Goal: Task Accomplishment & Management: Use online tool/utility

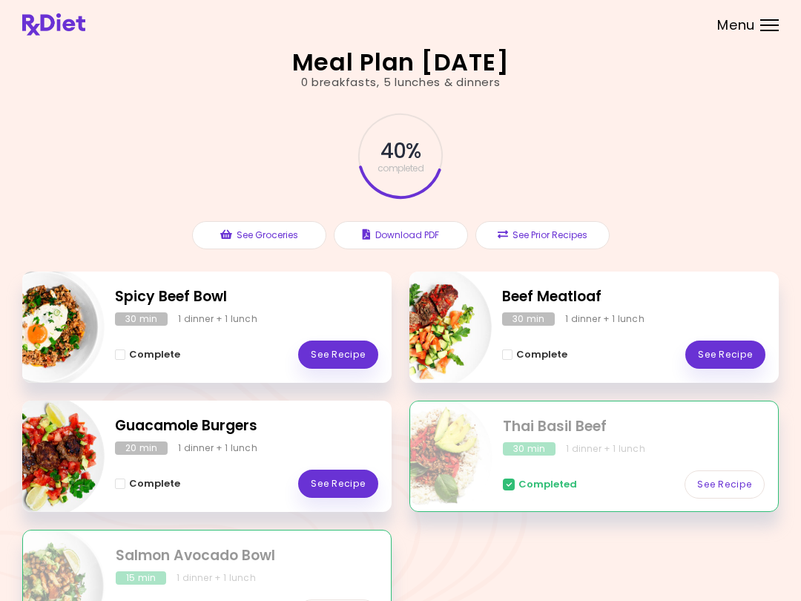
click at [346, 481] on link "See Recipe" at bounding box center [338, 484] width 80 height 28
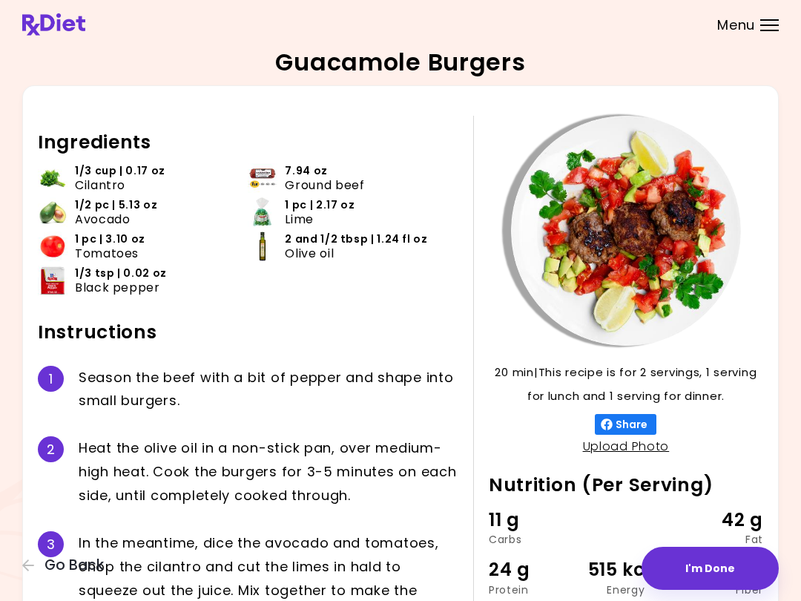
click at [700, 565] on button "I'm Done" at bounding box center [710, 568] width 137 height 43
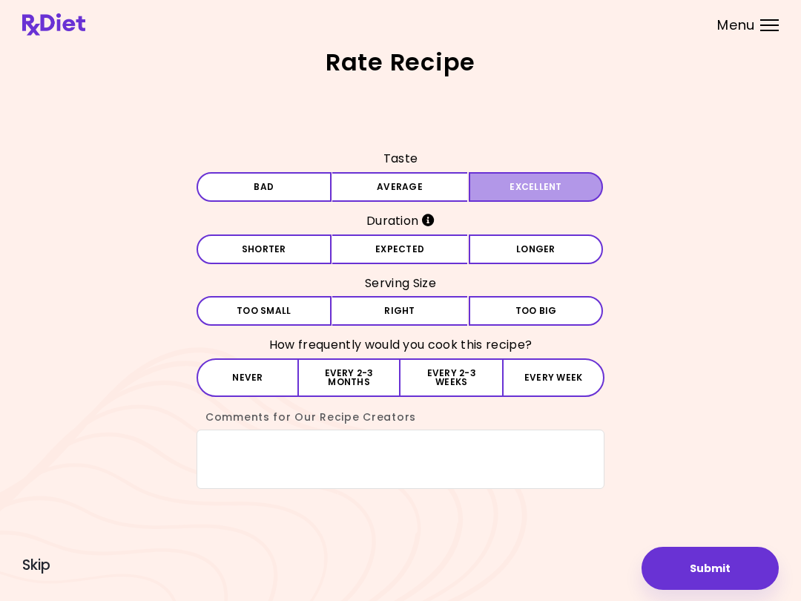
click at [536, 188] on button "Excellent" at bounding box center [536, 187] width 135 height 30
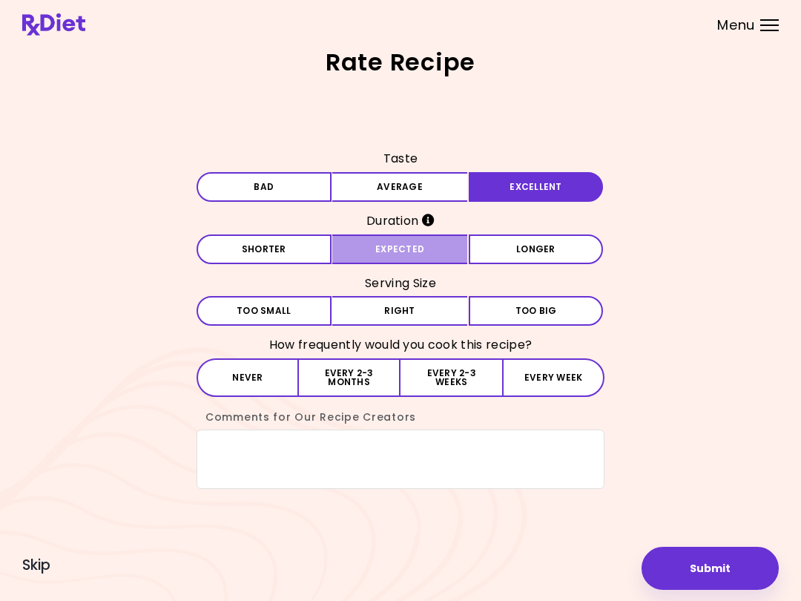
click at [429, 250] on button "Expected" at bounding box center [399, 249] width 135 height 30
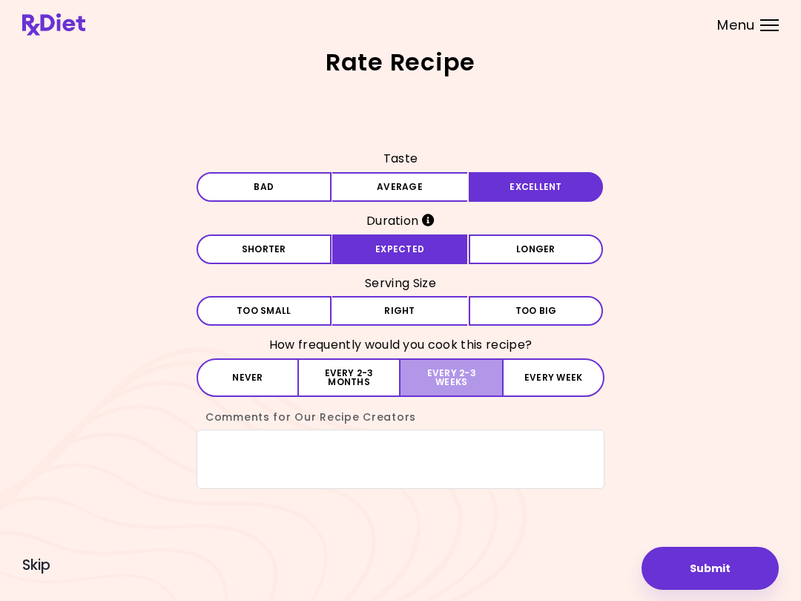
click at [465, 376] on button "Every 2-3 weeks" at bounding box center [452, 377] width 102 height 39
click at [731, 575] on button "Submit" at bounding box center [710, 568] width 137 height 43
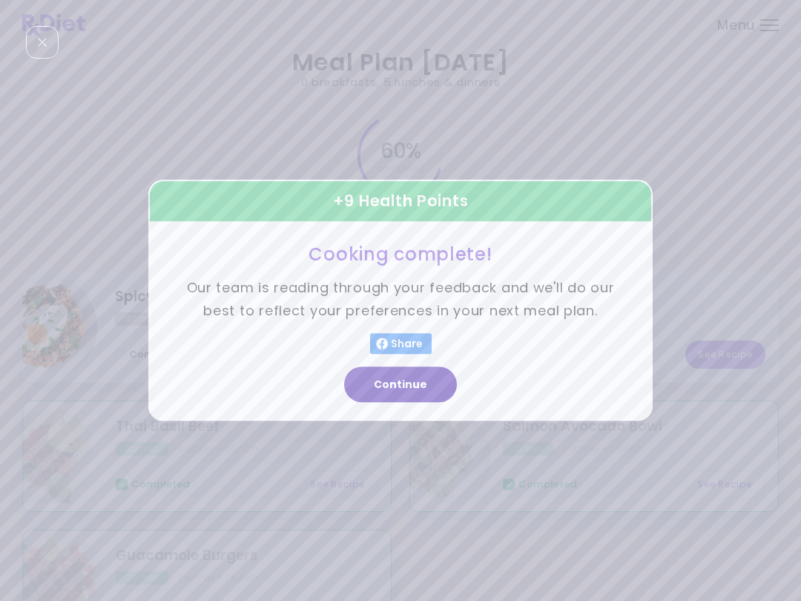
click at [425, 381] on button "Continue" at bounding box center [400, 385] width 113 height 36
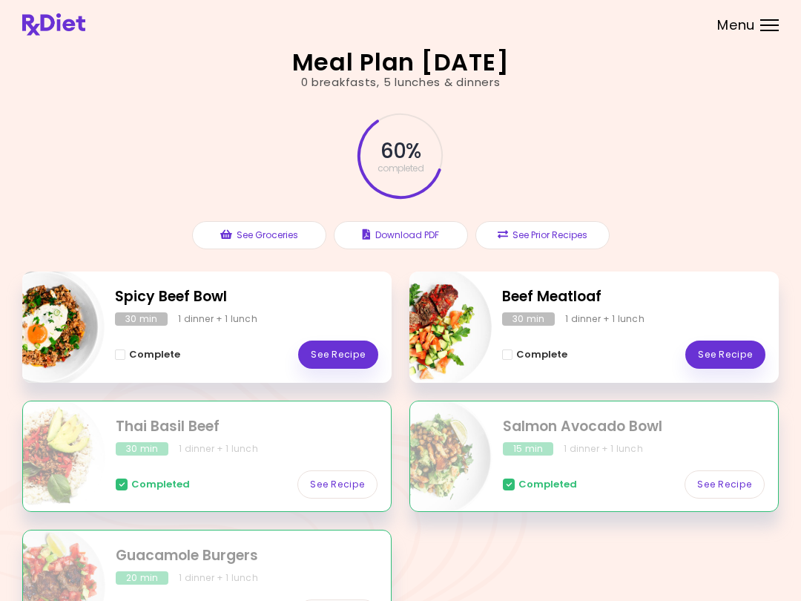
click at [352, 352] on link "See Recipe" at bounding box center [338, 354] width 80 height 28
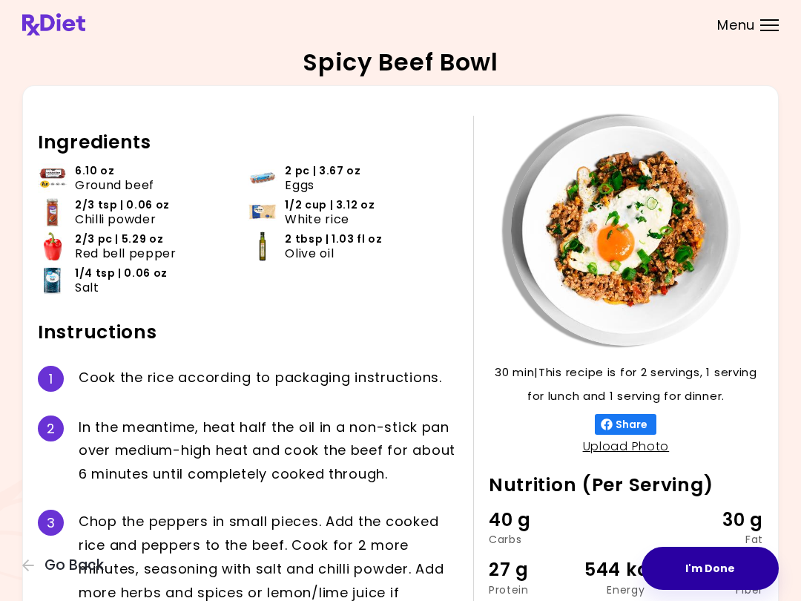
click at [723, 564] on button "I'm Done" at bounding box center [710, 568] width 137 height 43
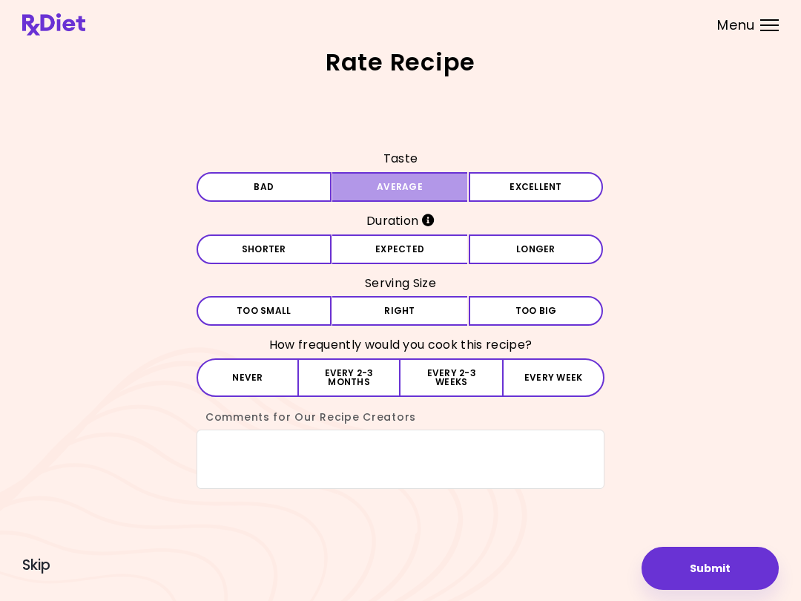
click at [433, 178] on button "Average" at bounding box center [399, 187] width 135 height 30
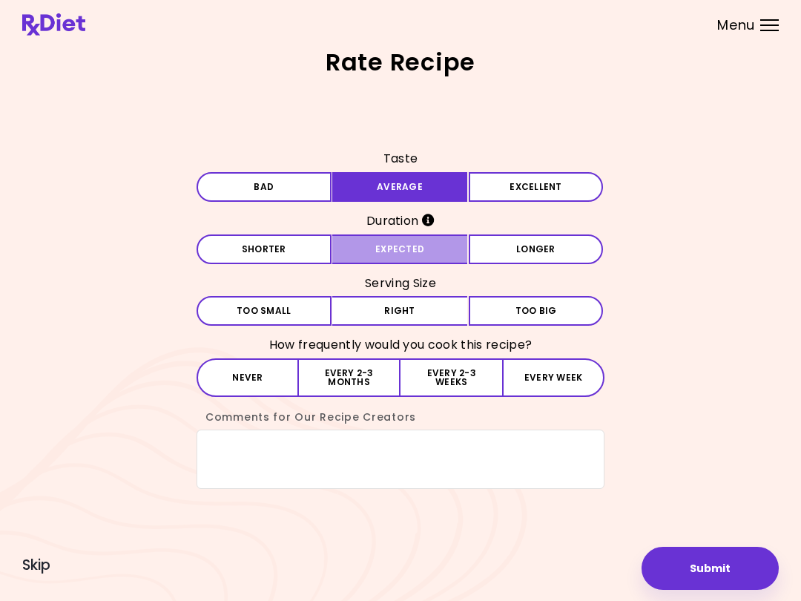
click at [444, 248] on button "Expected" at bounding box center [399, 249] width 135 height 30
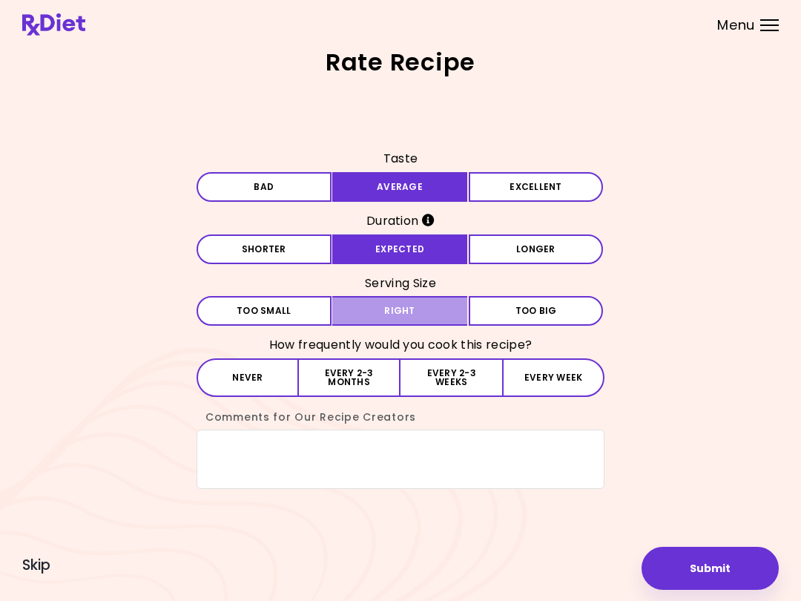
click at [442, 300] on button "Right" at bounding box center [399, 311] width 135 height 30
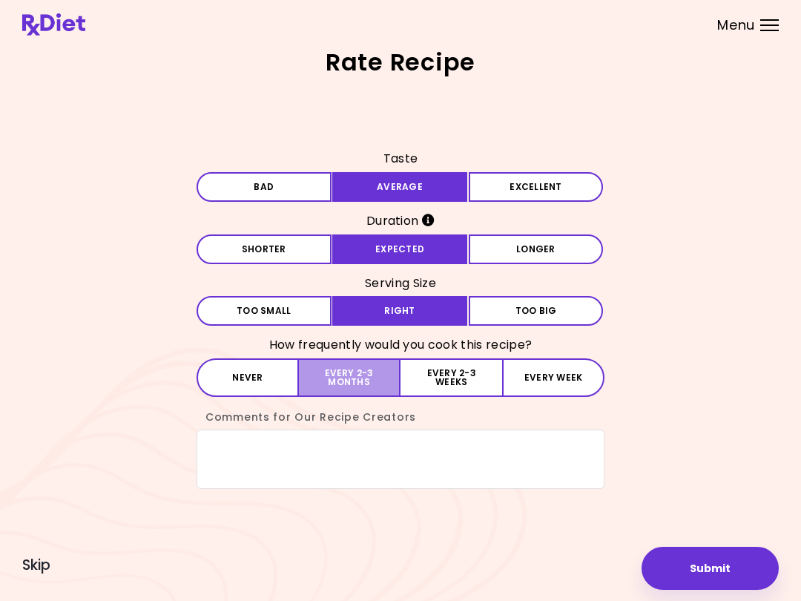
click at [357, 371] on button "Every 2-3 months" at bounding box center [350, 377] width 102 height 39
click at [717, 560] on button "Submit" at bounding box center [710, 568] width 137 height 43
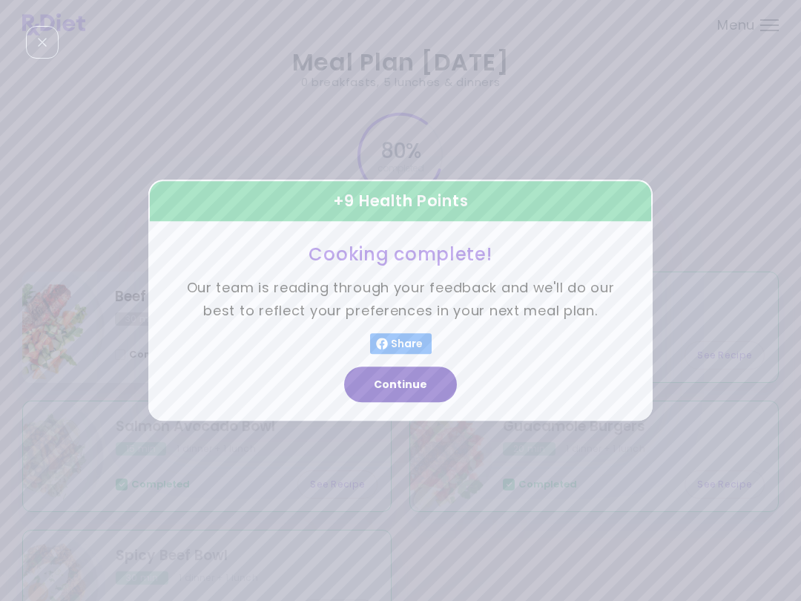
click at [424, 378] on button "Continue" at bounding box center [400, 385] width 113 height 36
